Goal: Communication & Community: Answer question/provide support

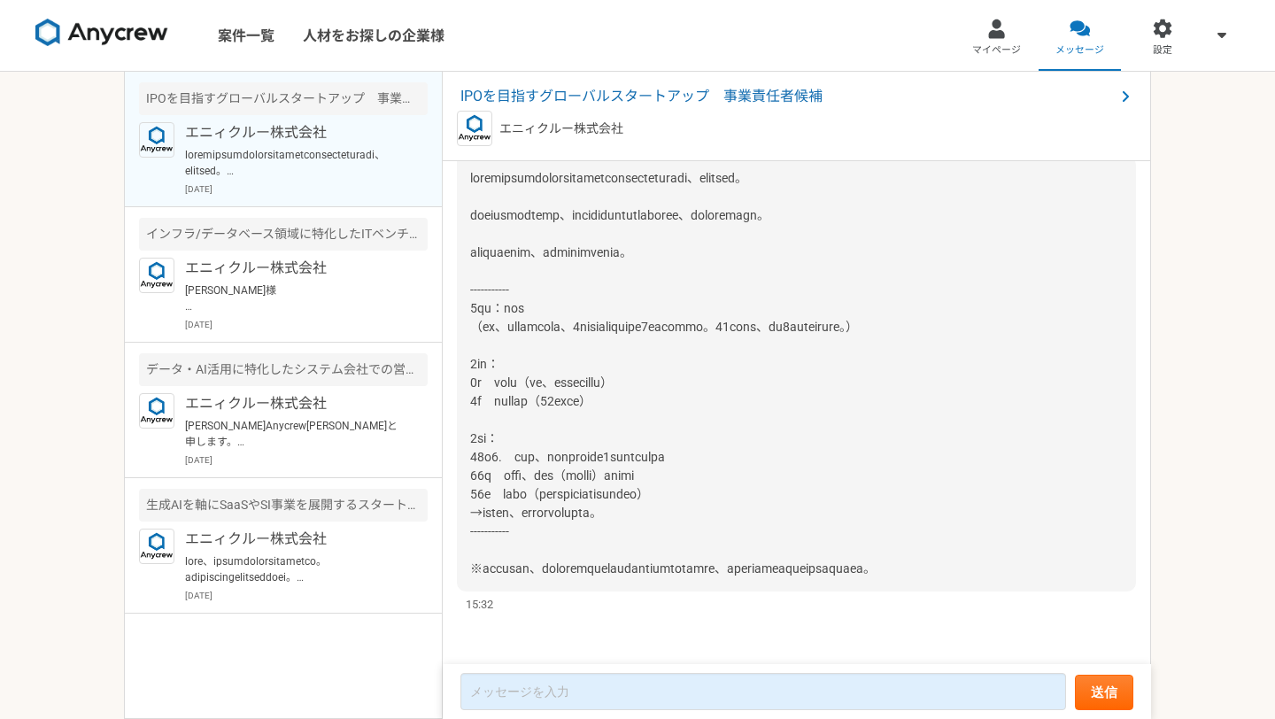
scroll to position [2892, 0]
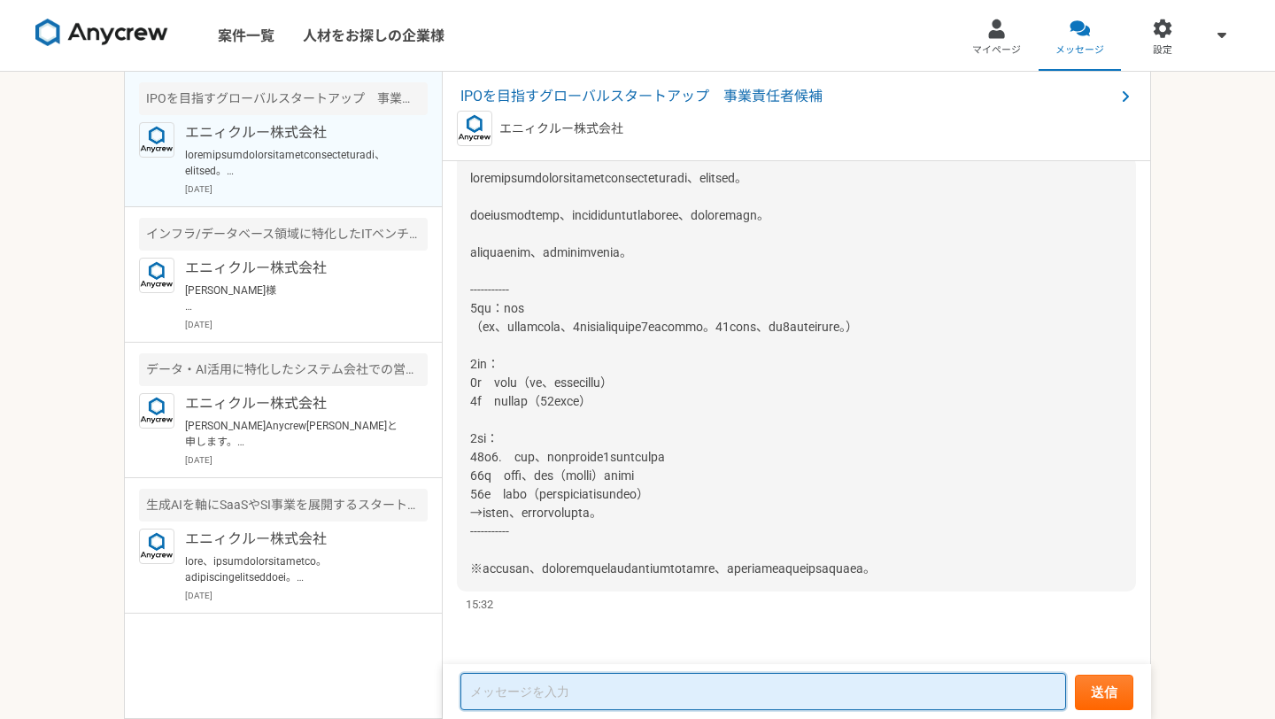
click at [561, 689] on textarea at bounding box center [764, 691] width 606 height 37
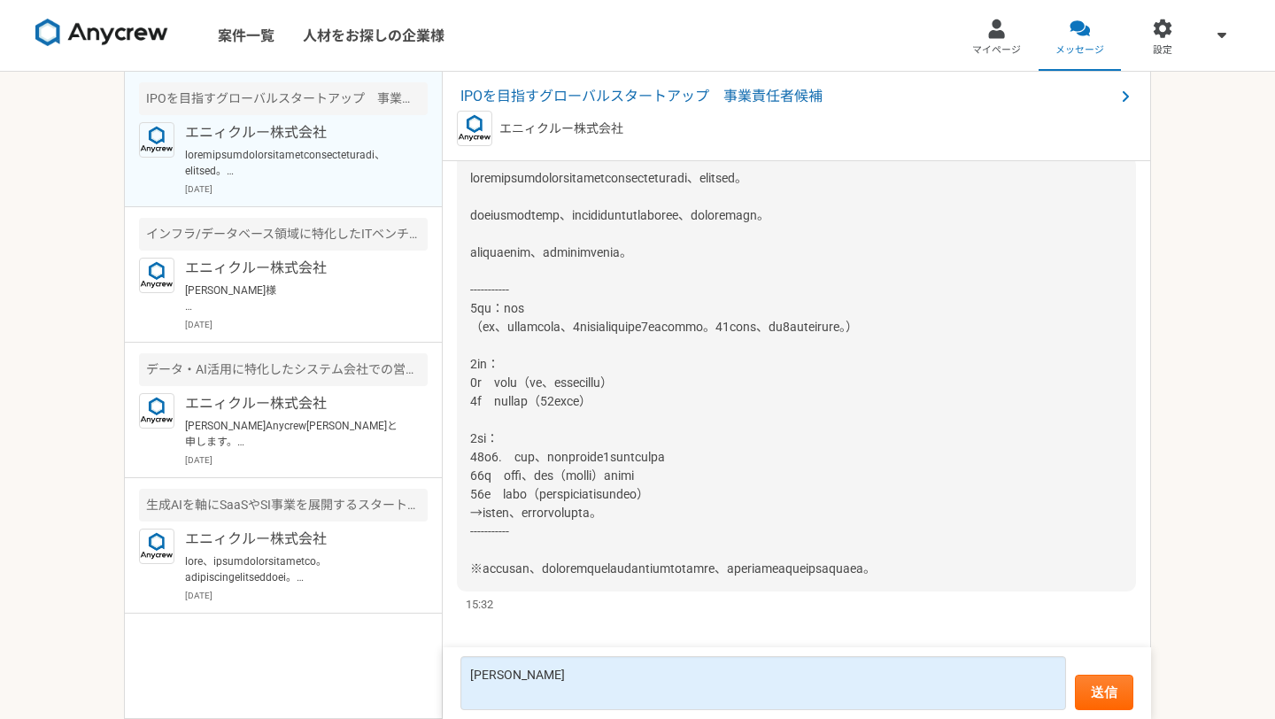
click at [550, 363] on span at bounding box center [673, 373] width 406 height 405
click at [548, 398] on div at bounding box center [796, 374] width 679 height 436
click at [569, 433] on span at bounding box center [673, 373] width 406 height 405
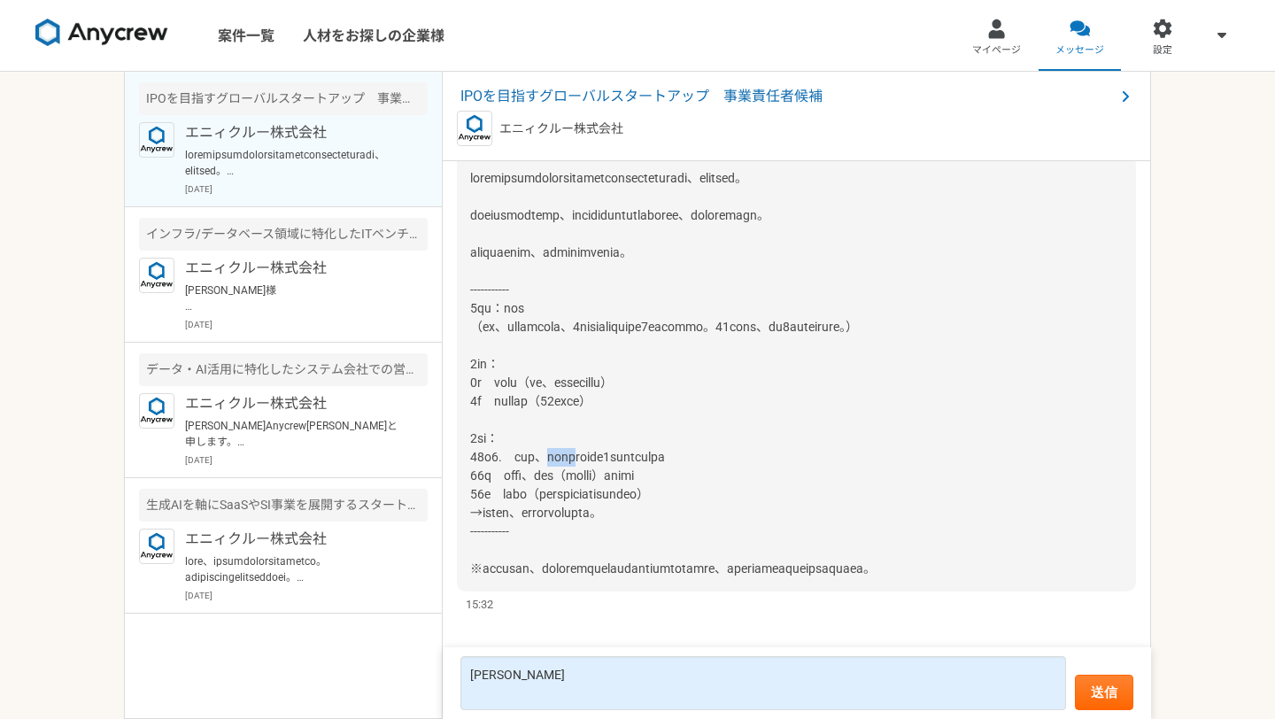
click at [569, 433] on span at bounding box center [673, 373] width 406 height 405
click at [550, 449] on span at bounding box center [673, 373] width 406 height 405
click at [539, 459] on span at bounding box center [673, 373] width 406 height 405
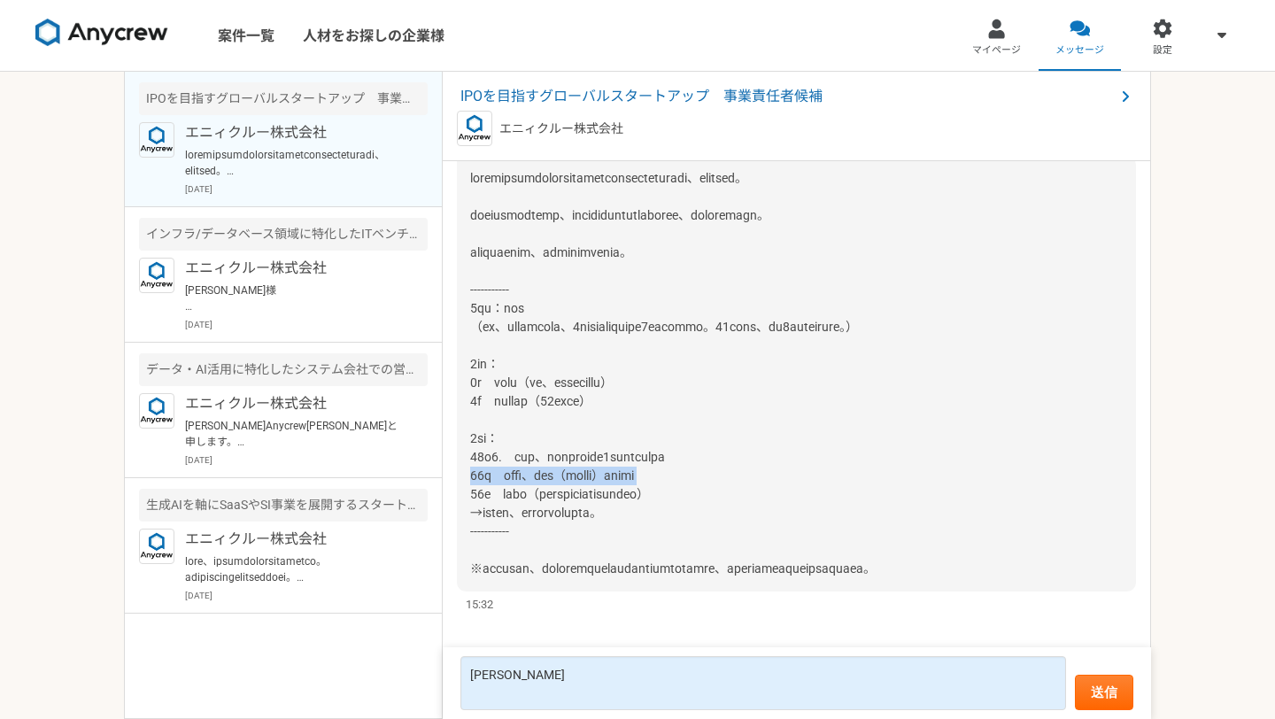
click at [539, 459] on span at bounding box center [673, 373] width 406 height 405
click at [564, 466] on div at bounding box center [796, 374] width 679 height 436
click at [548, 475] on span at bounding box center [673, 373] width 406 height 405
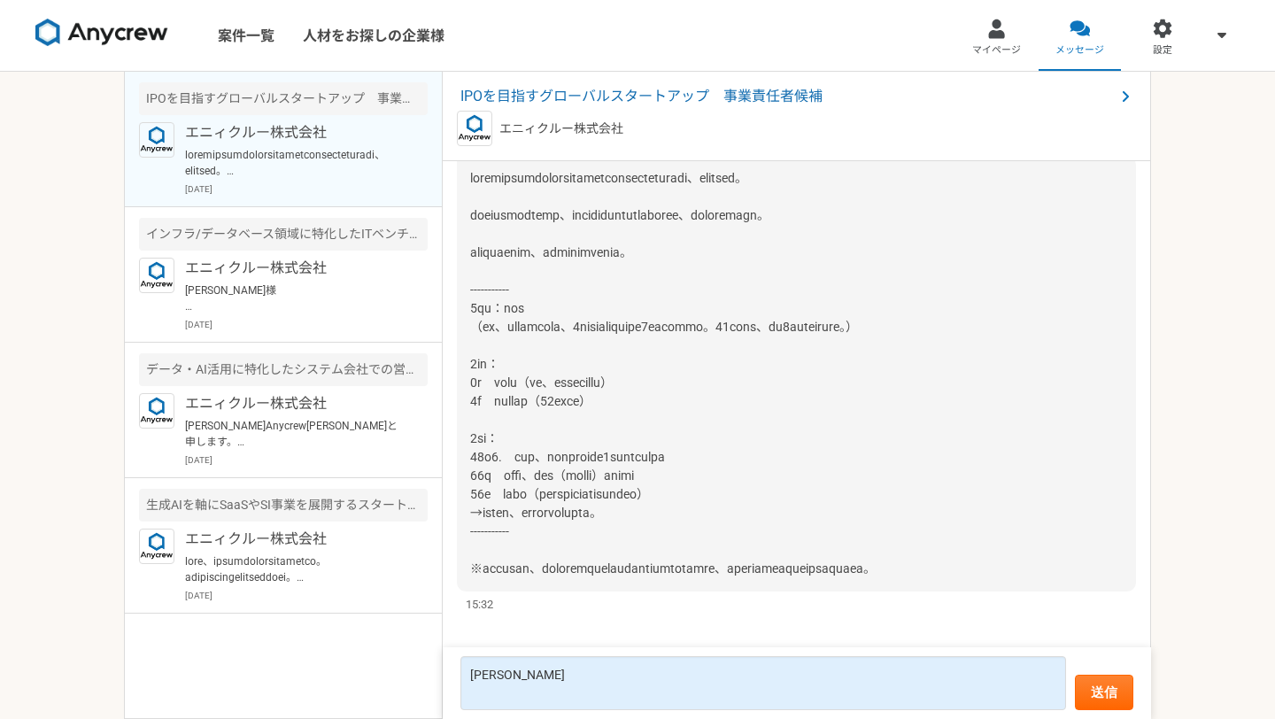
click at [577, 477] on span at bounding box center [673, 373] width 406 height 405
click at [557, 460] on span at bounding box center [673, 373] width 406 height 405
click at [529, 481] on span at bounding box center [673, 373] width 406 height 405
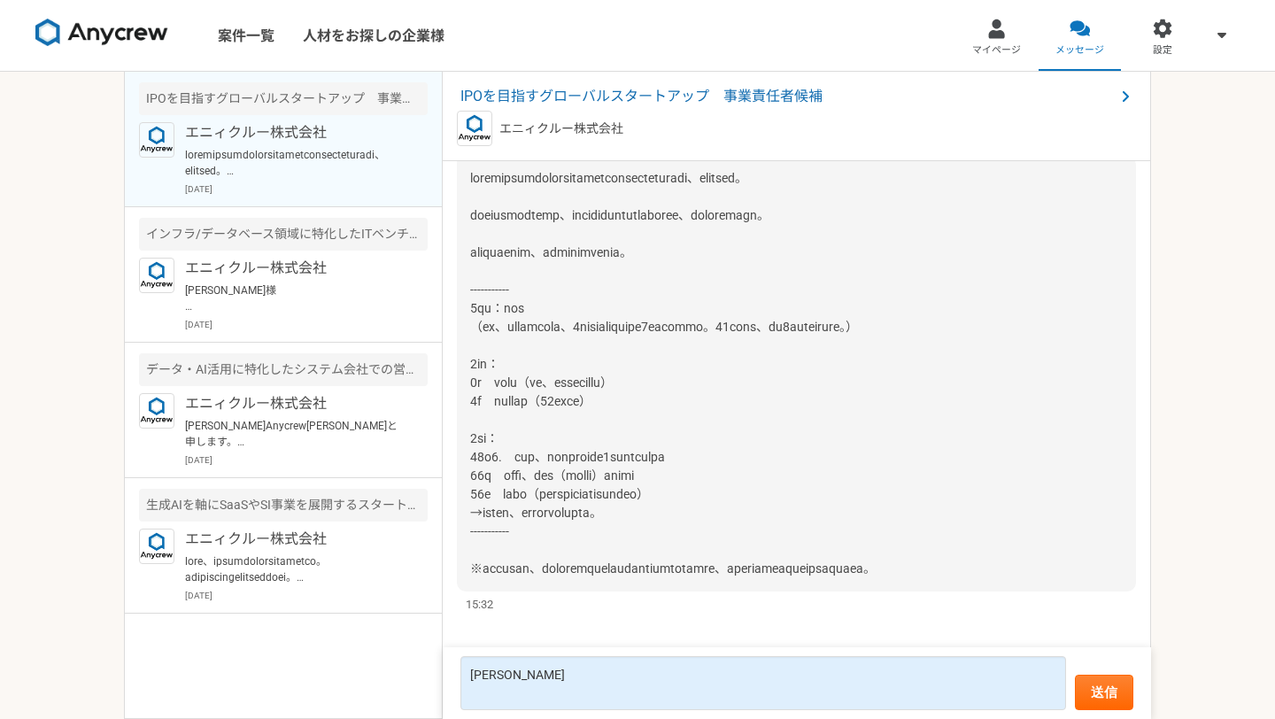
click at [529, 481] on span at bounding box center [673, 373] width 406 height 405
click at [555, 453] on span at bounding box center [673, 373] width 406 height 405
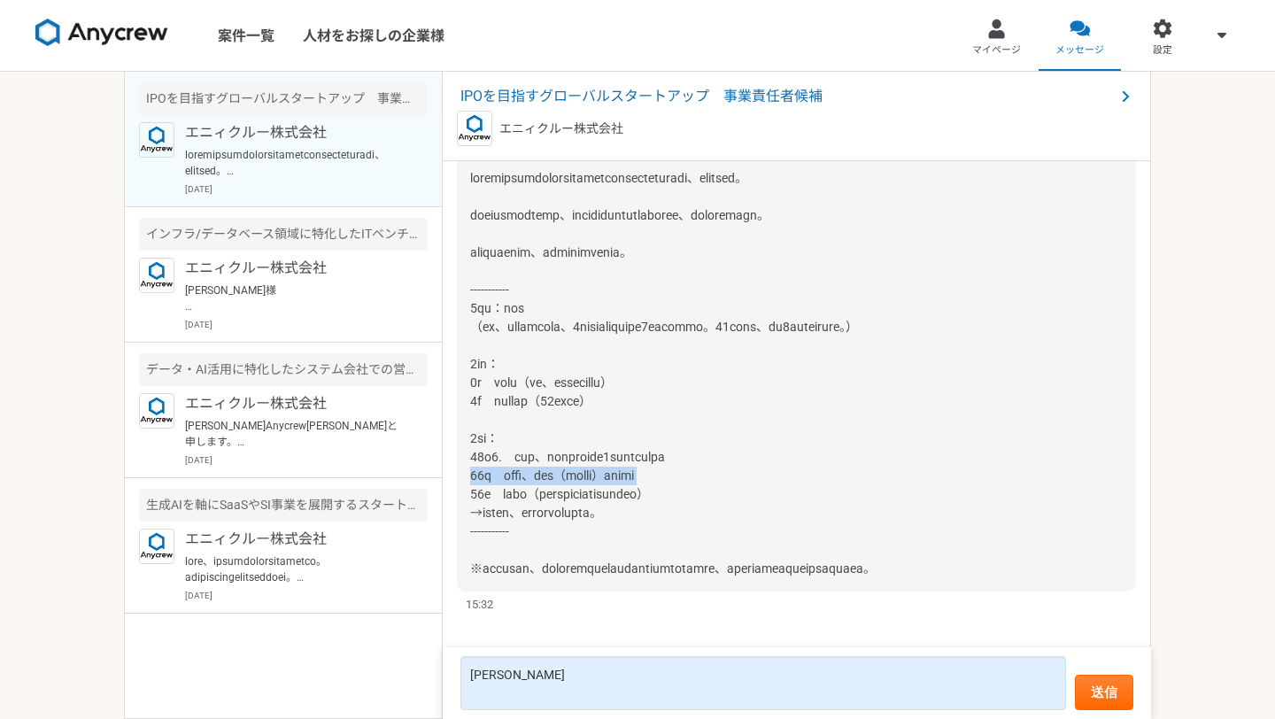
click at [555, 453] on span at bounding box center [673, 373] width 406 height 405
click at [550, 476] on span at bounding box center [673, 373] width 406 height 405
click at [546, 493] on span at bounding box center [673, 373] width 406 height 405
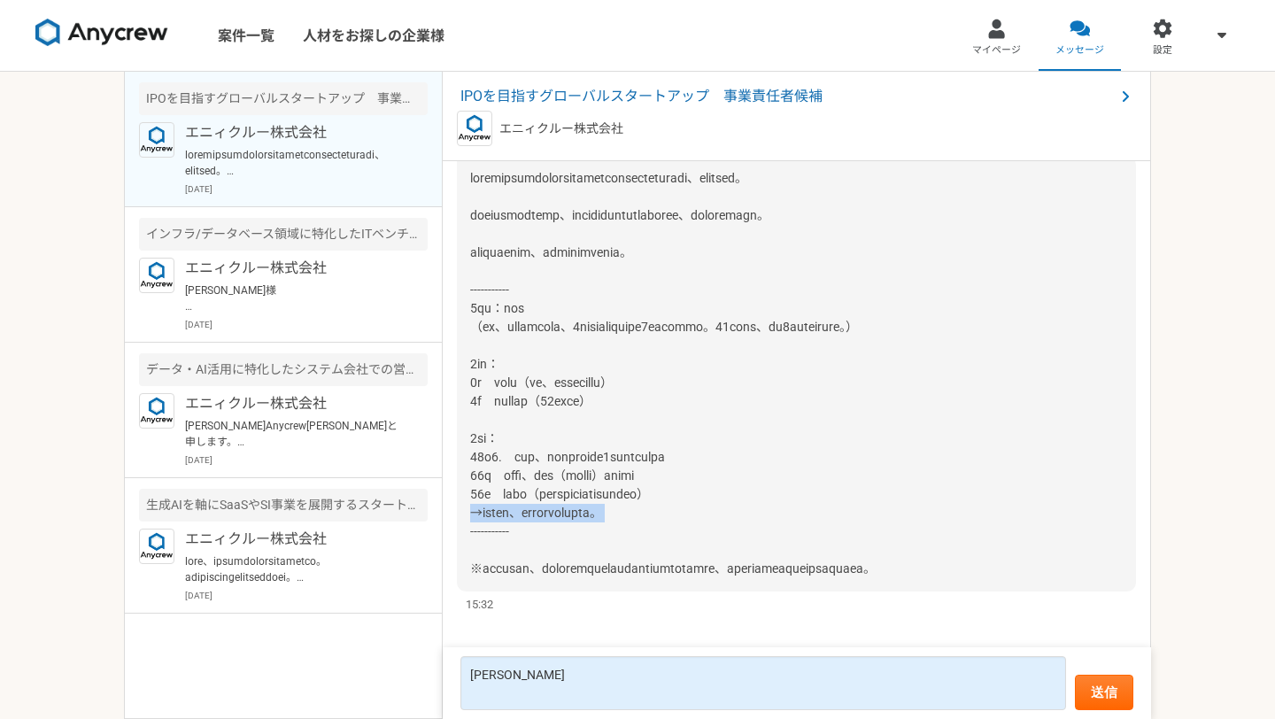
click at [571, 497] on span at bounding box center [673, 373] width 406 height 405
click at [549, 474] on span at bounding box center [673, 373] width 406 height 405
click at [557, 542] on span at bounding box center [673, 373] width 406 height 405
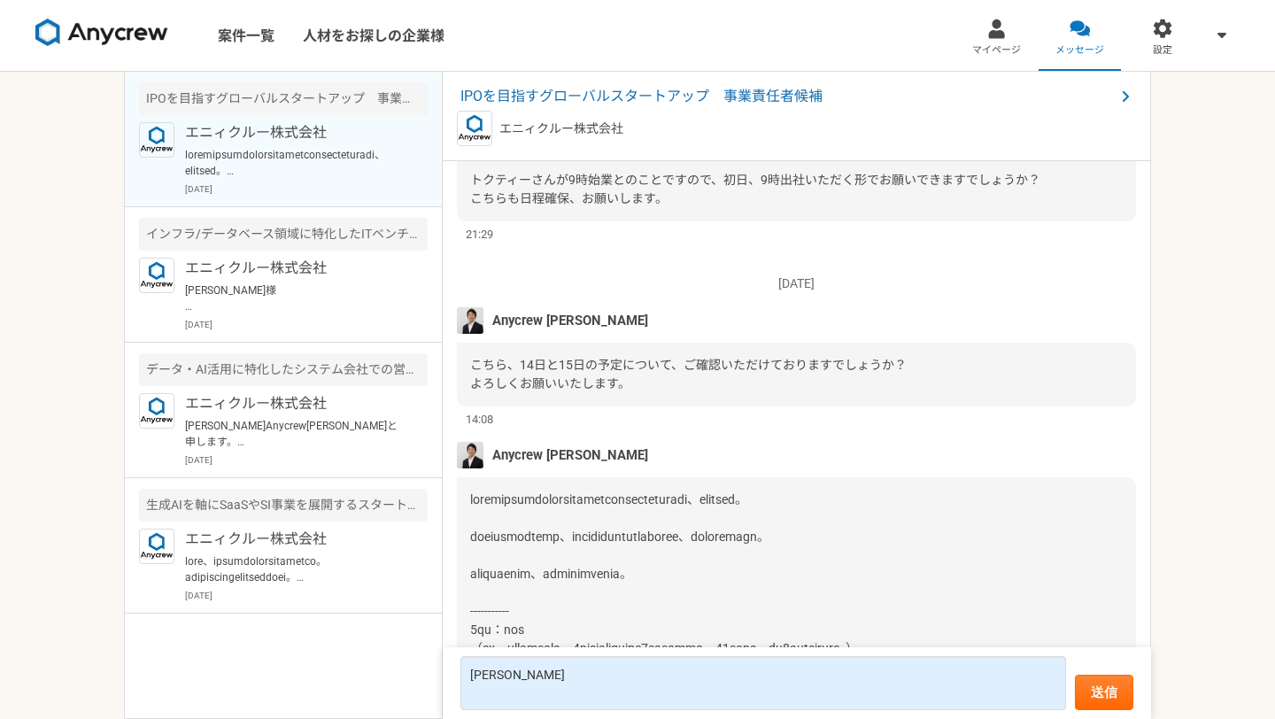
scroll to position [2385, 0]
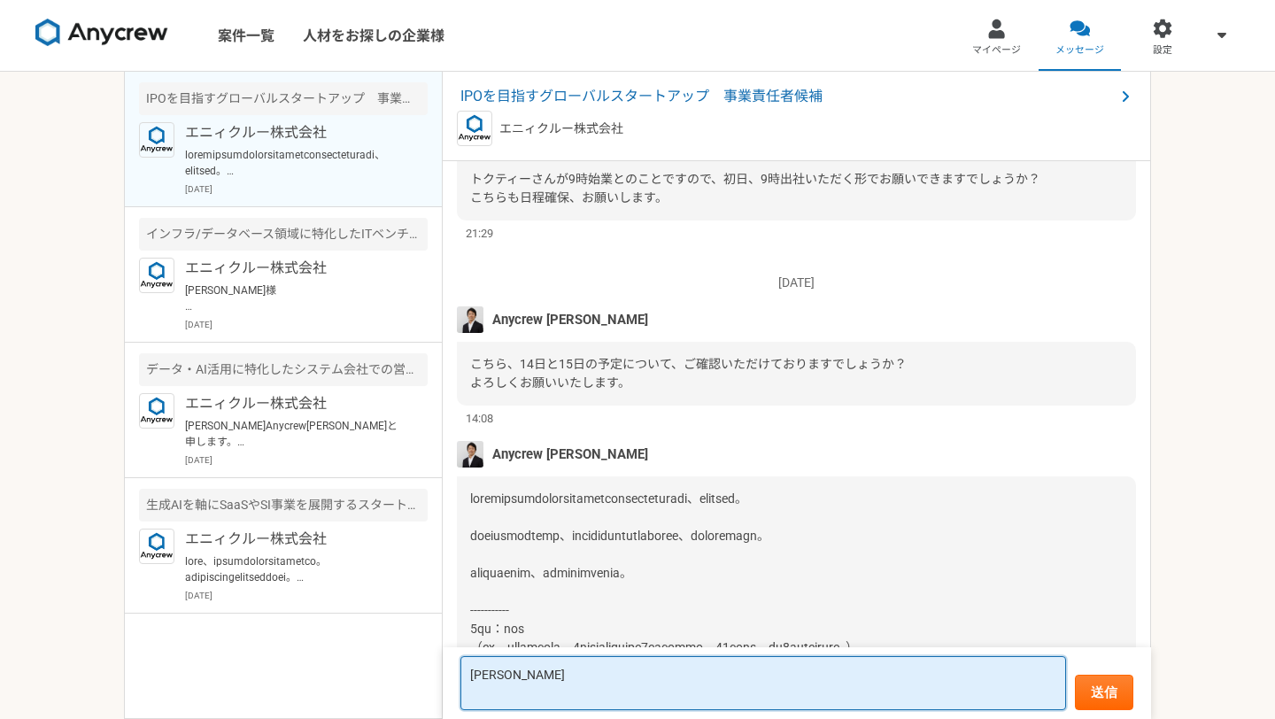
click at [561, 671] on textarea "[PERSON_NAME]" at bounding box center [764, 683] width 606 height 54
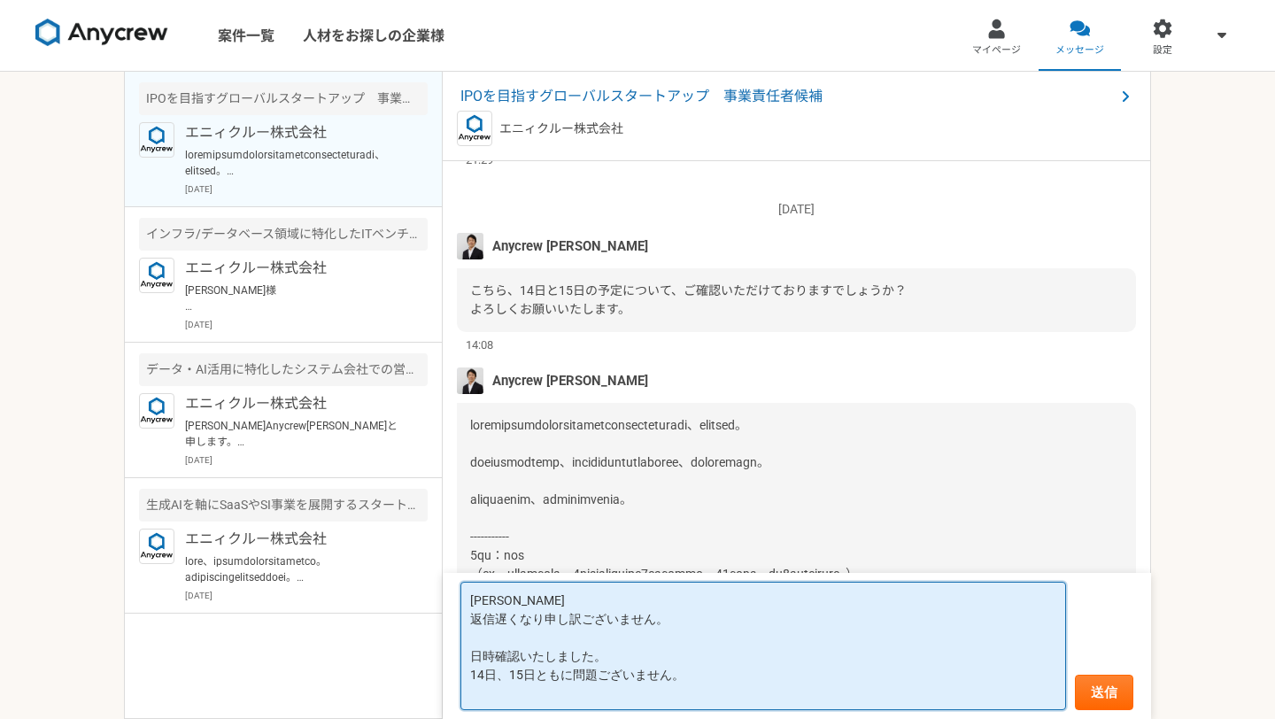
scroll to position [2477, 0]
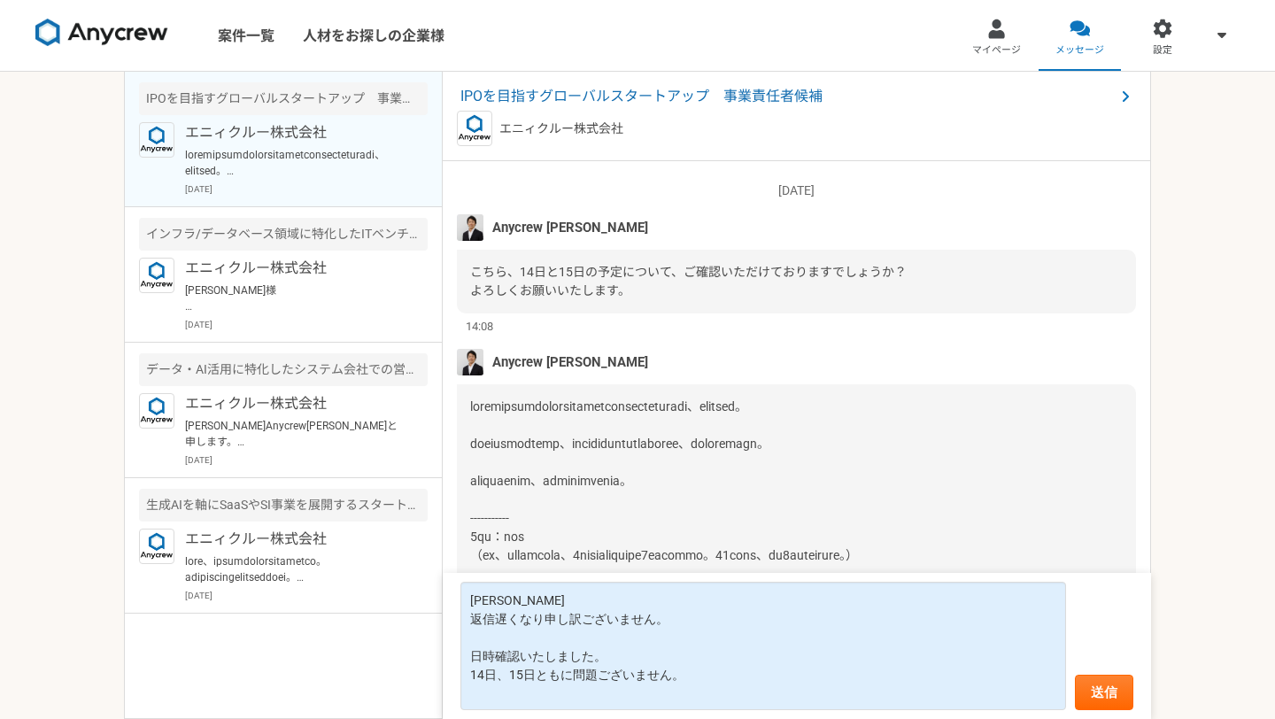
click at [569, 112] on span "2.15日（金）出社対応 トクティーさんが9時始業とのことですので、初日、9時出社いただく形でお願いできますでしょうか？ こちらも日程確保、お願いします。" at bounding box center [755, 78] width 570 height 70
drag, startPoint x: 569, startPoint y: 234, endPoint x: 606, endPoint y: 236, distance: 37.3
click at [607, 112] on span "2.15日（金）出社対応 トクティーさんが9時始業とのことですので、初日、9時出社いただく形でお願いできますでしょうか？ こちらも日程確保、お願いします。" at bounding box center [755, 78] width 570 height 70
copy span "9時始業"
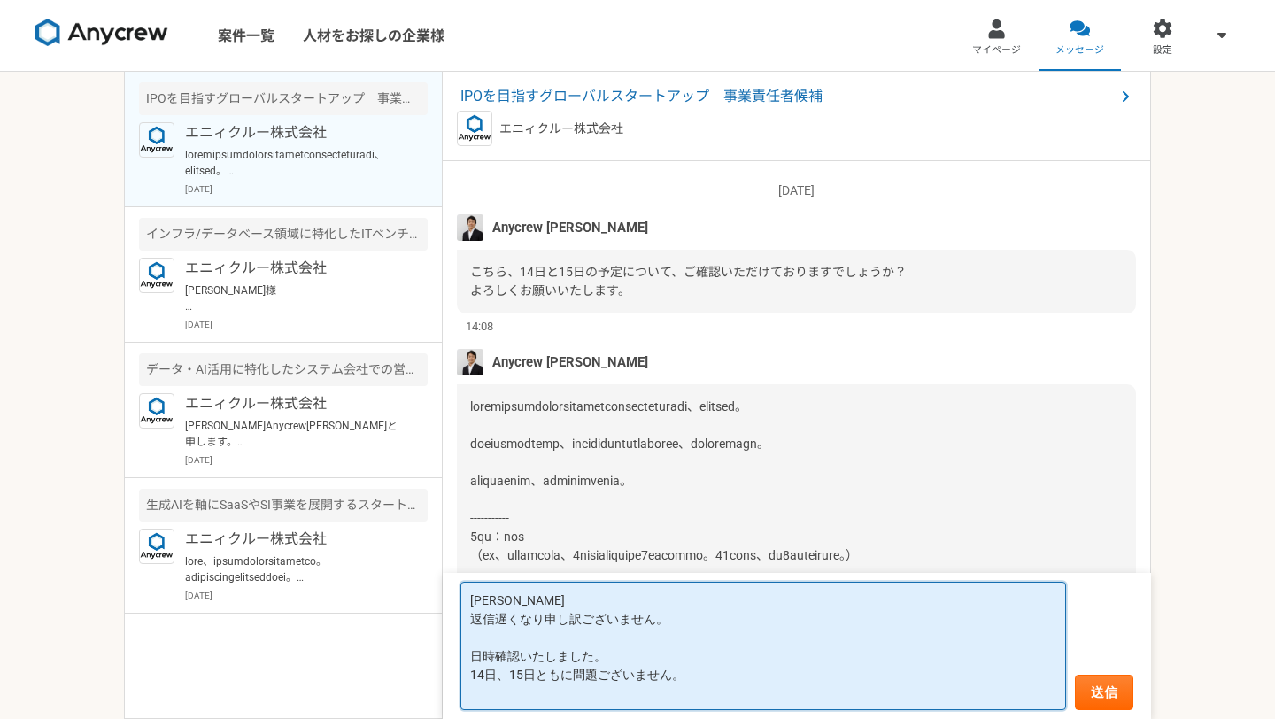
click at [534, 676] on textarea "[PERSON_NAME] 返信遅くなり申し訳ございません。 日時確認いたしました。 14日、15日ともに問題ございません。" at bounding box center [764, 646] width 606 height 128
paste textarea "9時始業"
click at [492, 677] on textarea "[PERSON_NAME] 返信遅くなり申し訳ございません。 日時確認いたしました。 14日、15日9時始業ともに問題ございません。" at bounding box center [764, 646] width 606 height 128
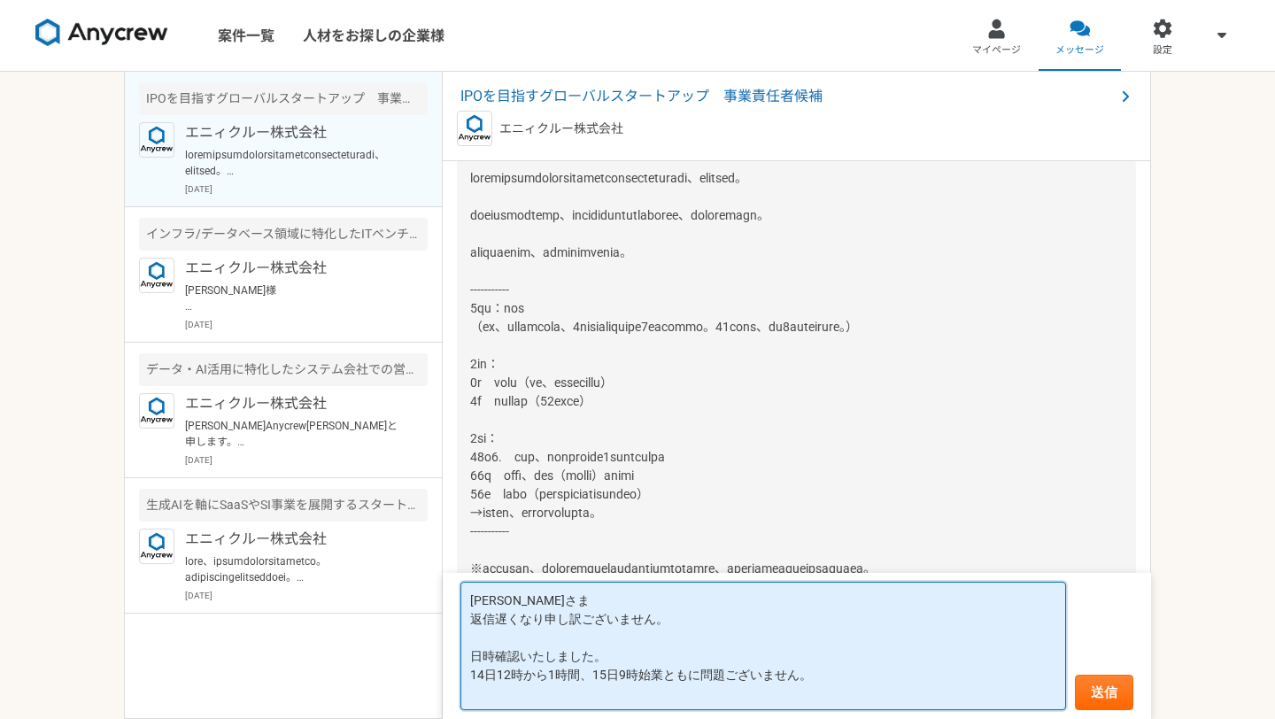
scroll to position [2892, 0]
click at [845, 682] on textarea "[PERSON_NAME]さま 返信遅くなり申し訳ございません。 日時確認いたしました。 14日12時から1時間、15日9時始業ともに問題ございません。" at bounding box center [764, 646] width 606 height 128
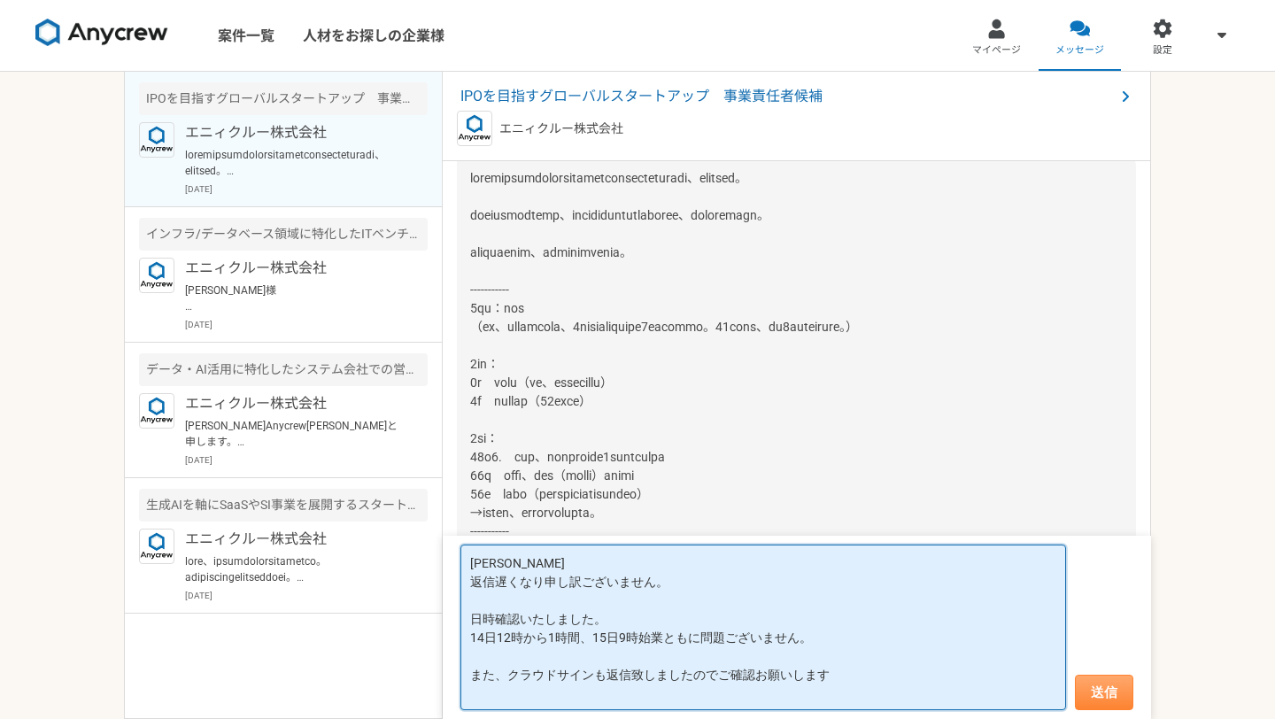
type textarea "[PERSON_NAME] 返信遅くなり申し訳ございません。 日時確認いたしました。 14日12時から1時間、15日9時始業ともに問題ございません。 また、ク…"
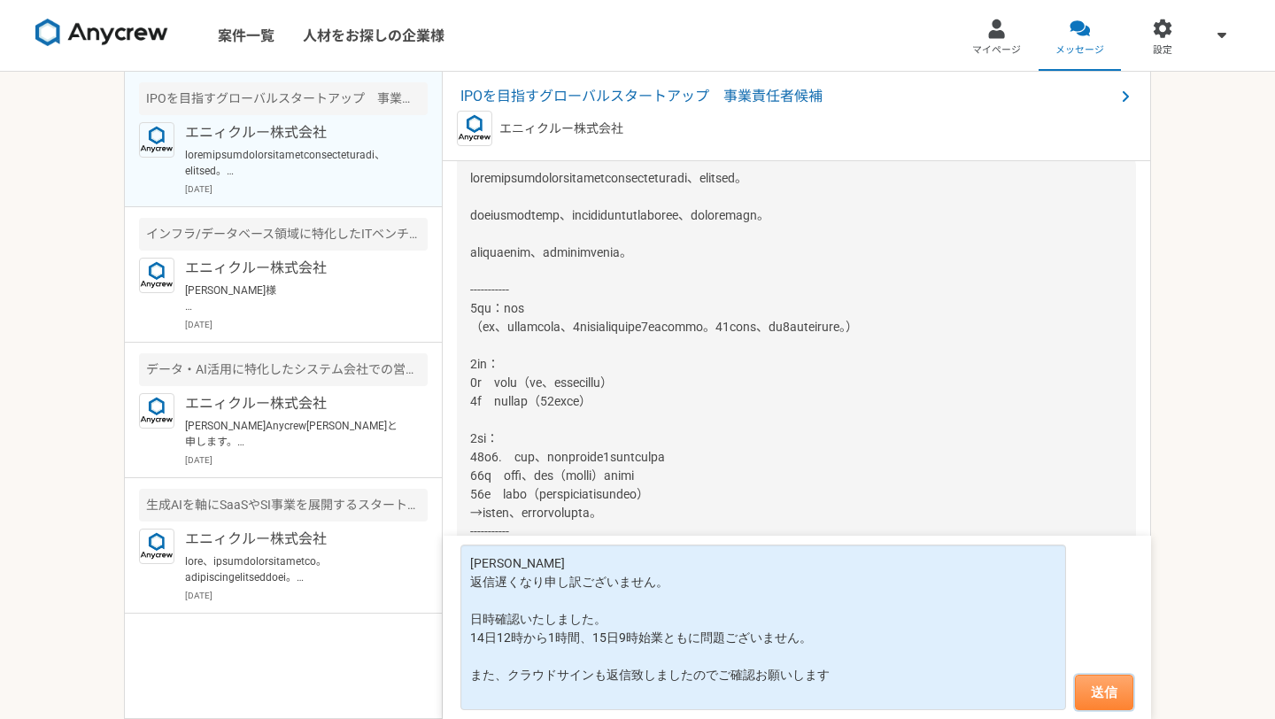
click at [1108, 683] on button "送信" at bounding box center [1104, 692] width 58 height 35
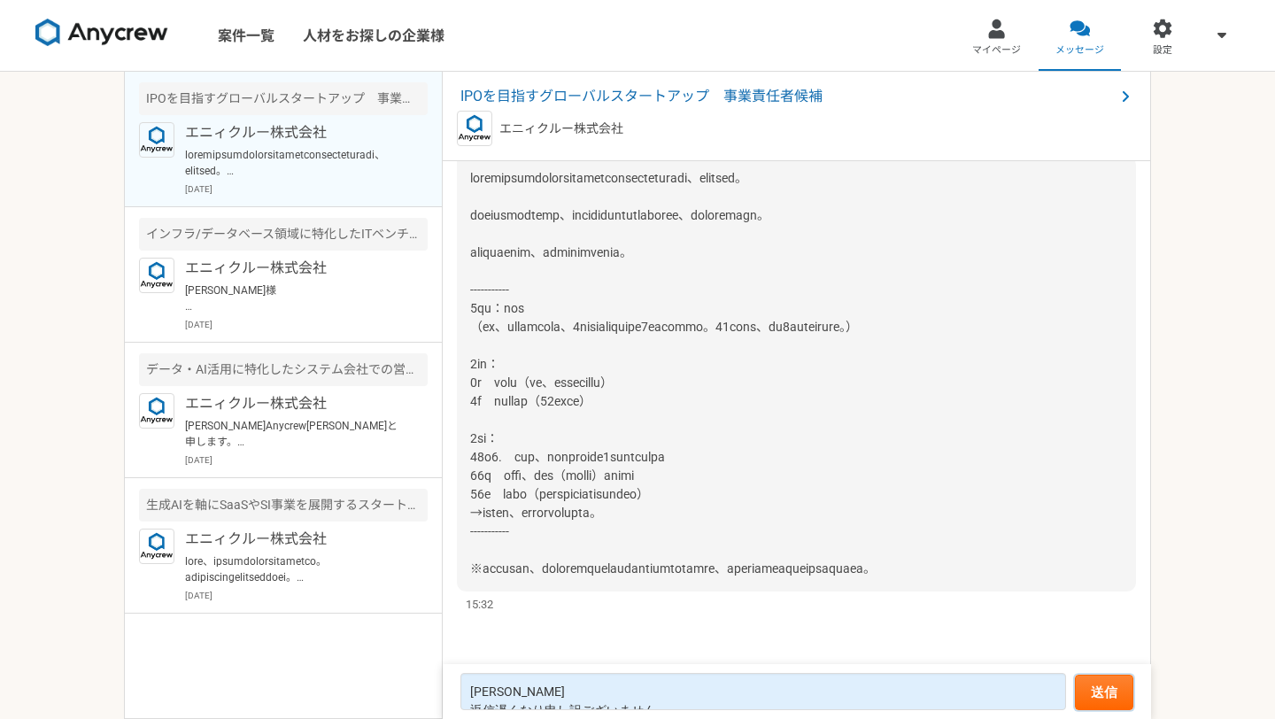
scroll to position [2559, 0]
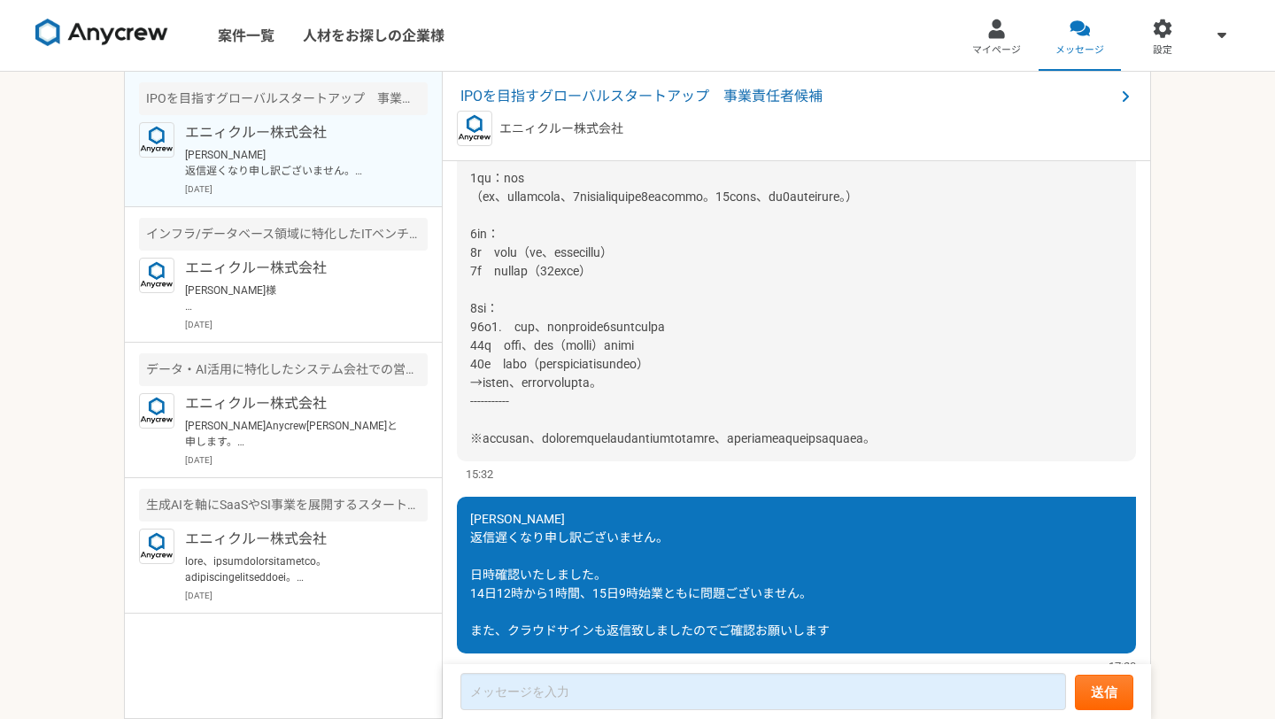
scroll to position [2364, 0]
